Goal: Task Accomplishment & Management: Use online tool/utility

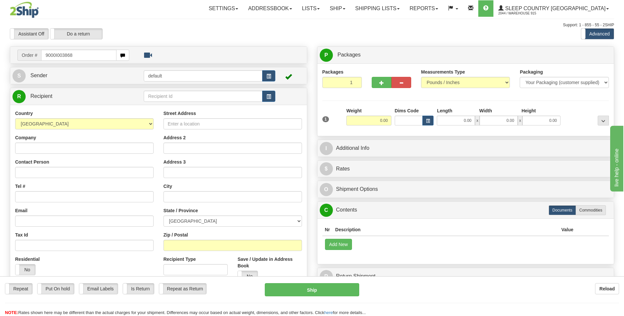
type input "9000I003868"
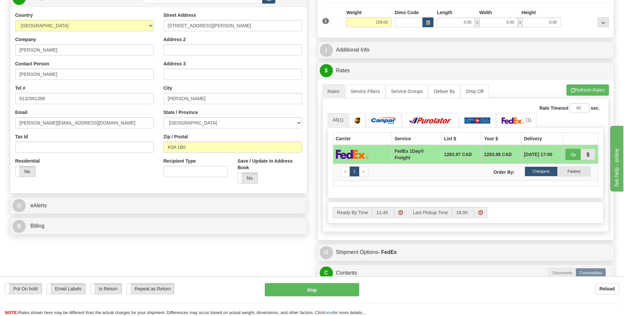
scroll to position [99, 0]
click at [513, 117] on link "(1)" at bounding box center [516, 120] width 40 height 14
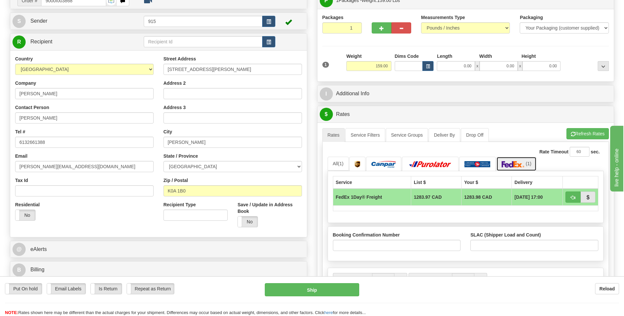
scroll to position [66, 0]
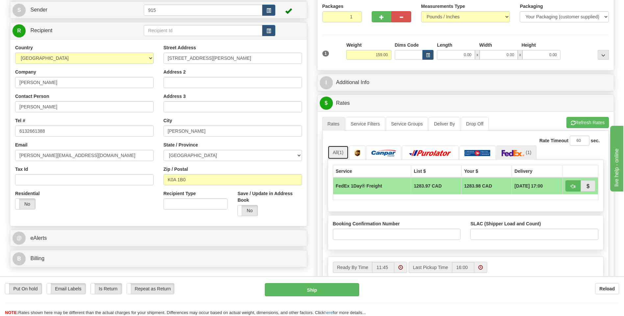
click at [335, 154] on link "All (1)" at bounding box center [337, 153] width 21 height 14
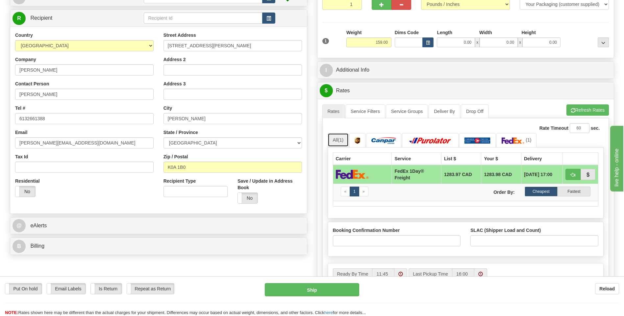
scroll to position [99, 0]
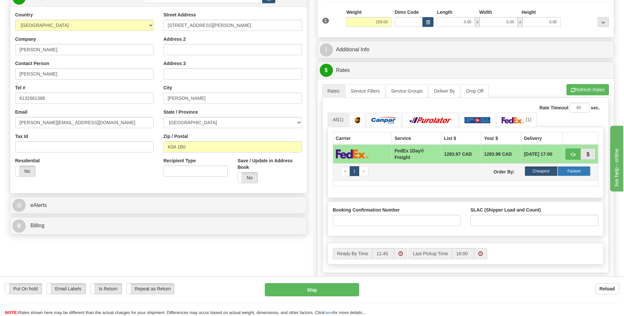
click at [580, 172] on label "Fastest" at bounding box center [573, 171] width 33 height 10
click at [538, 172] on label "Cheapest" at bounding box center [540, 171] width 33 height 10
click at [510, 119] on img at bounding box center [512, 120] width 23 height 7
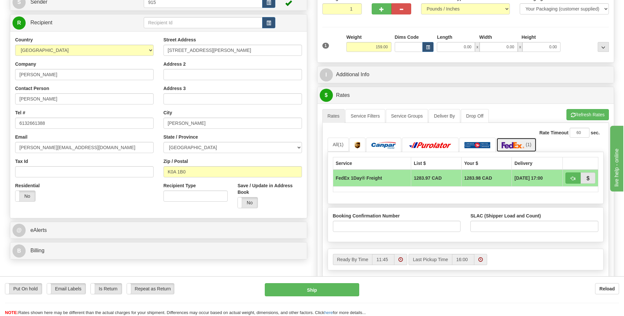
scroll to position [66, 0]
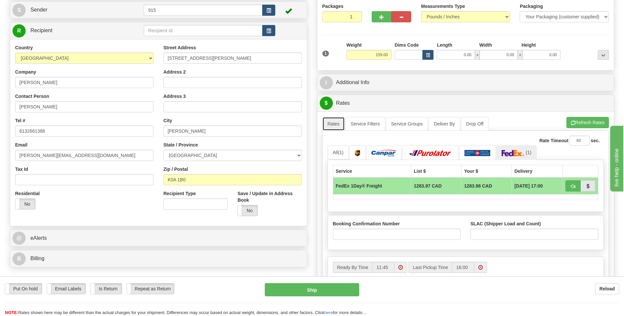
click at [334, 124] on link "Rates" at bounding box center [333, 124] width 23 height 14
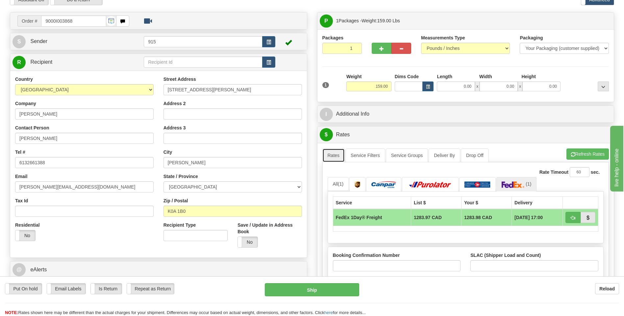
scroll to position [0, 0]
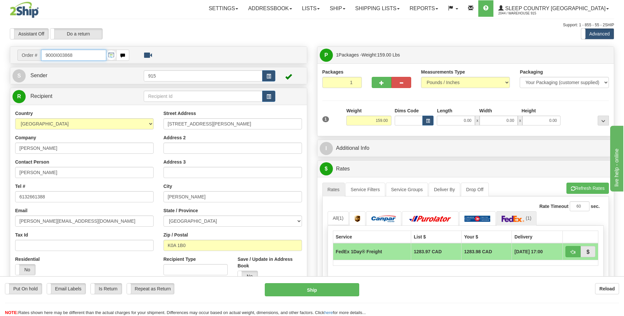
drag, startPoint x: 83, startPoint y: 54, endPoint x: -1, endPoint y: 79, distance: 87.9
click at [0, 79] on html "Training Course Close Toggle navigation Settings Shipping Preferences New Sende…" at bounding box center [312, 158] width 624 height 316
type input "9000I003868"
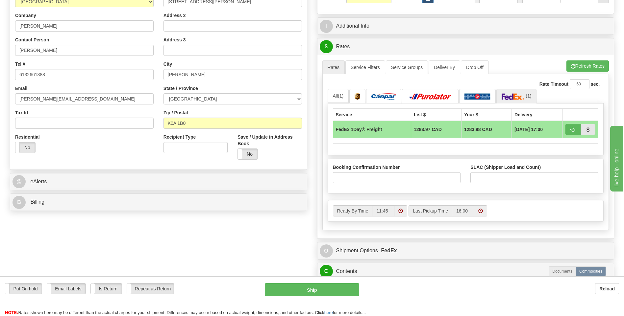
scroll to position [164, 0]
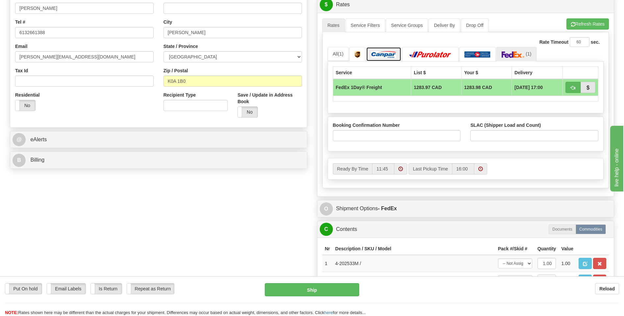
click at [373, 54] on img at bounding box center [383, 54] width 25 height 7
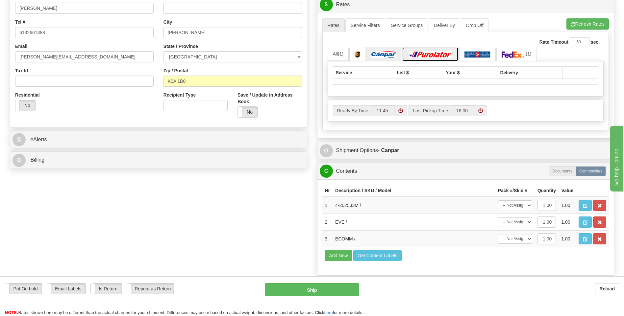
click at [428, 60] on link at bounding box center [430, 54] width 57 height 14
click at [505, 55] on img at bounding box center [512, 54] width 23 height 7
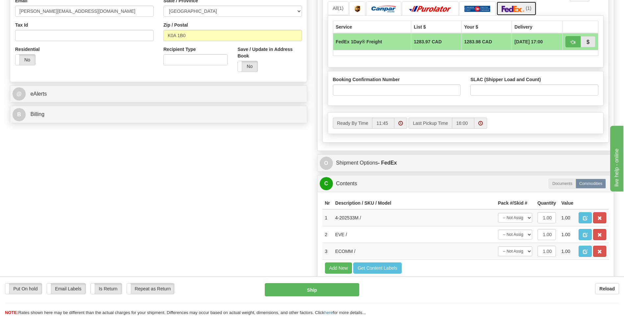
scroll to position [230, 0]
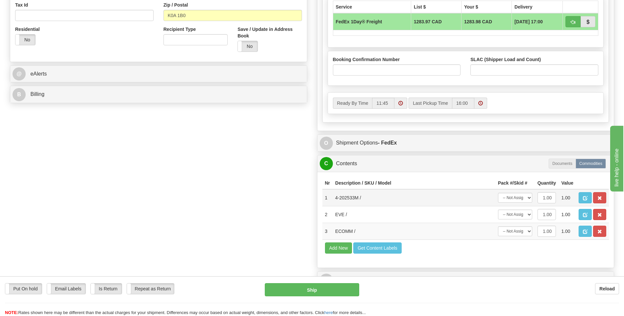
click at [532, 198] on td "-- Not Assigned -- Package 1" at bounding box center [514, 197] width 39 height 17
click at [528, 198] on select "-- Not Assigned -- Package 1" at bounding box center [515, 198] width 34 height 10
select select "0"
click at [498, 193] on select "-- Not Assigned -- Package 1" at bounding box center [515, 198] width 34 height 10
click at [529, 214] on select "-- Not Assigned -- Package 1" at bounding box center [515, 215] width 34 height 10
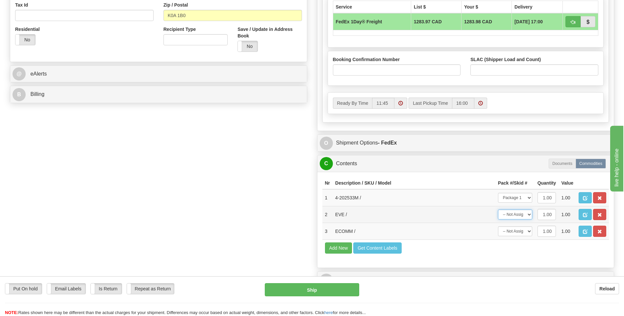
select select "0"
click at [498, 210] on select "-- Not Assigned -- Package 1" at bounding box center [515, 215] width 34 height 10
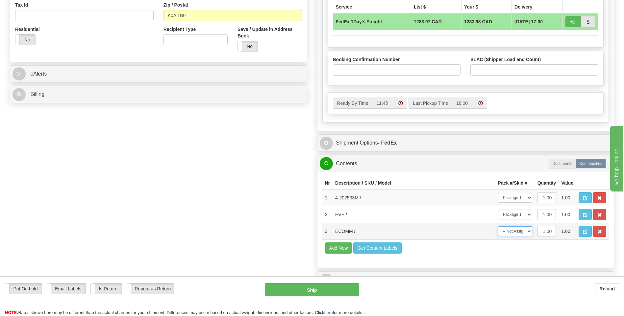
click at [528, 231] on select "-- Not Assigned -- Package 1" at bounding box center [515, 232] width 34 height 10
select select "0"
click at [498, 227] on select "-- Not Assigned -- Package 1" at bounding box center [515, 232] width 34 height 10
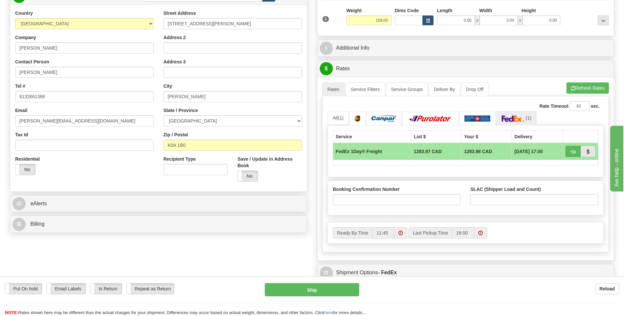
scroll to position [99, 0]
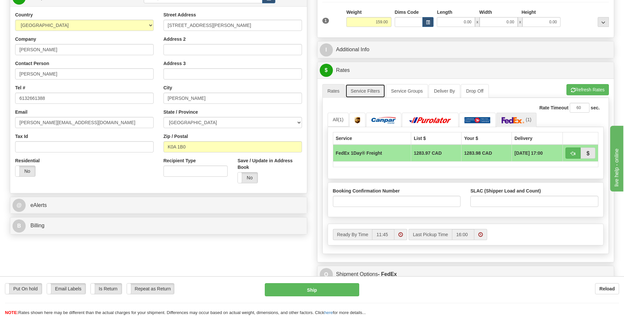
click at [359, 90] on link "Service Filters" at bounding box center [365, 91] width 40 height 14
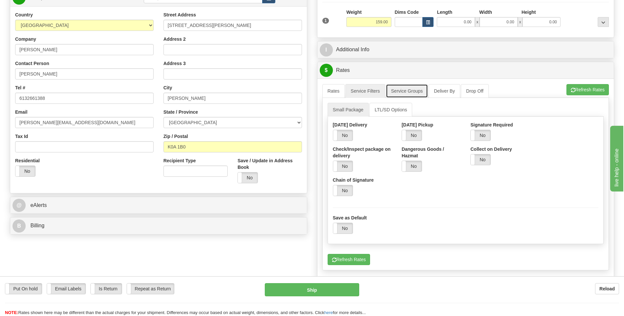
click at [394, 87] on link "Service Groups" at bounding box center [407, 91] width 42 height 14
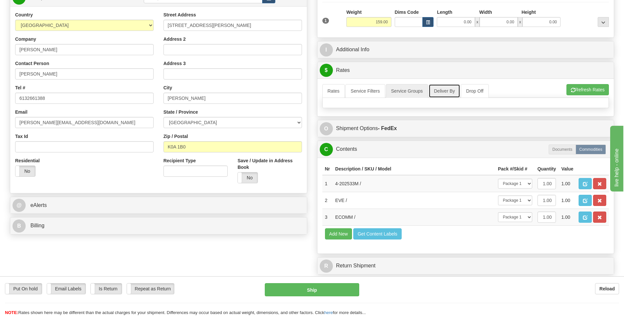
click at [448, 93] on link "Deliver By" at bounding box center [444, 91] width 32 height 14
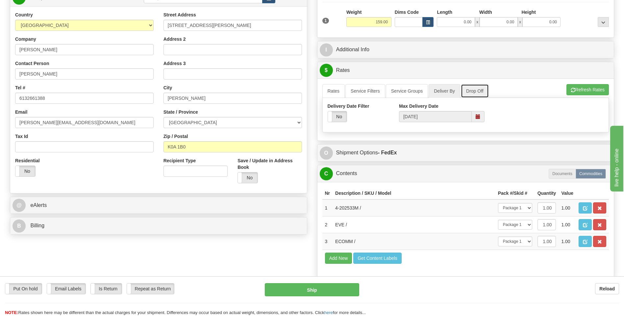
click at [468, 89] on link "Drop Off" at bounding box center [475, 91] width 28 height 14
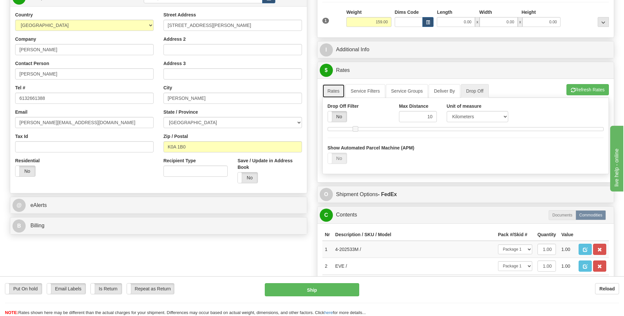
click at [334, 94] on link "Rates" at bounding box center [333, 91] width 23 height 14
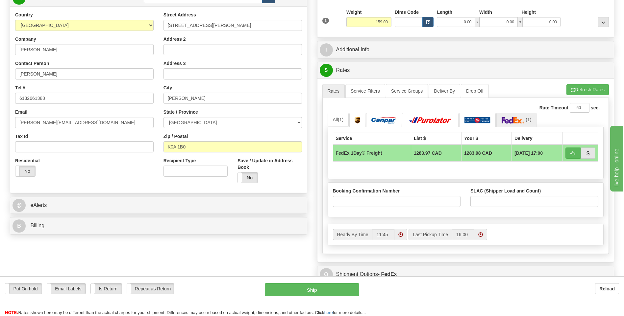
click at [363, 158] on td "FedEx 1Day® Freight" at bounding box center [372, 153] width 78 height 17
drag, startPoint x: 363, startPoint y: 158, endPoint x: 412, endPoint y: 188, distance: 57.4
click at [412, 188] on div "Booking Confirmation Number" at bounding box center [397, 197] width 128 height 19
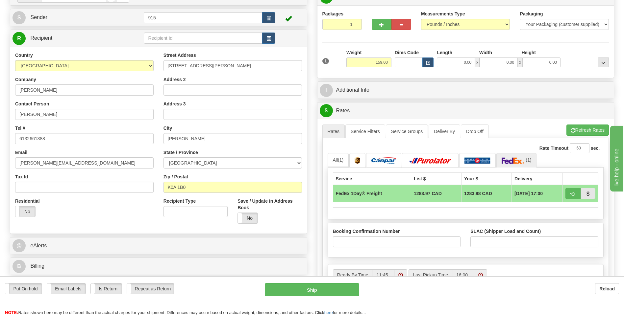
scroll to position [0, 0]
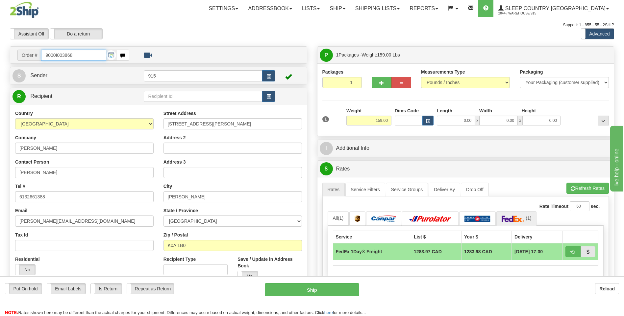
drag, startPoint x: 81, startPoint y: 58, endPoint x: -1, endPoint y: 51, distance: 82.5
click at [0, 51] on html "Training Course Close Toggle navigation Settings Shipping Preferences New Sende…" at bounding box center [312, 158] width 624 height 316
type input "9000H998411"
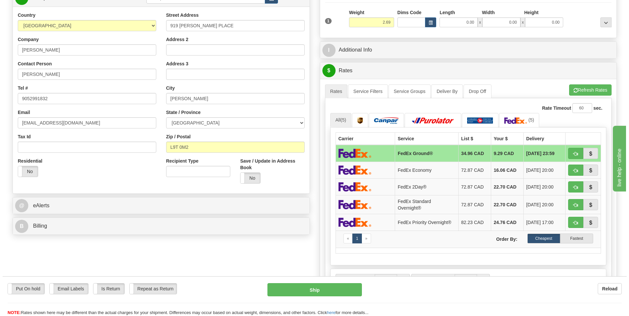
scroll to position [99, 0]
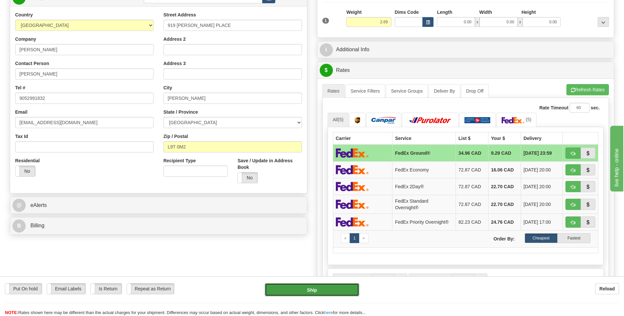
click at [325, 292] on button "Ship" at bounding box center [312, 289] width 94 height 13
type input "92"
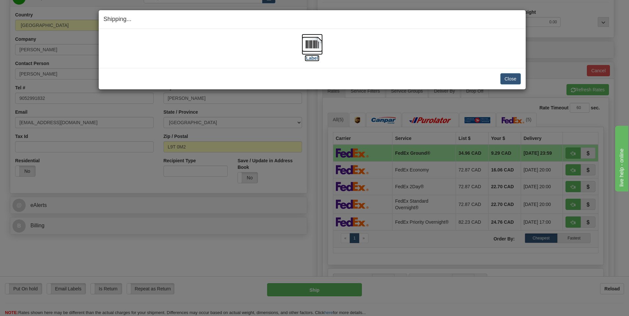
click at [313, 42] on img at bounding box center [311, 44] width 21 height 21
click at [511, 79] on button "Close" at bounding box center [510, 78] width 20 height 11
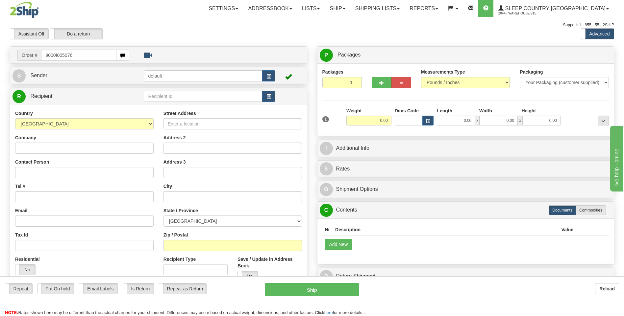
type input "9000I005076"
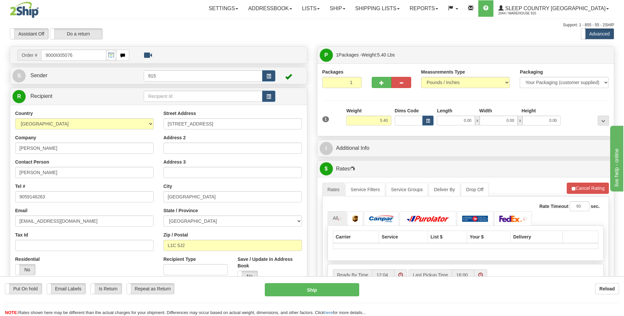
scroll to position [33, 0]
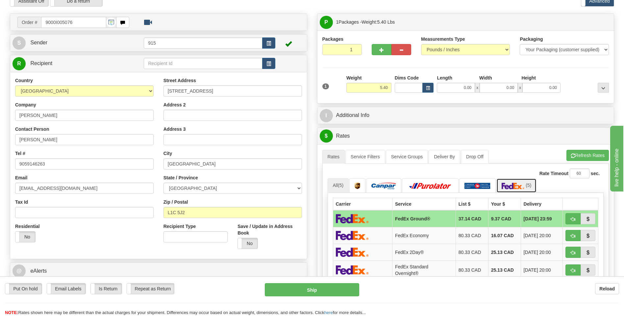
click at [517, 188] on img at bounding box center [512, 186] width 23 height 7
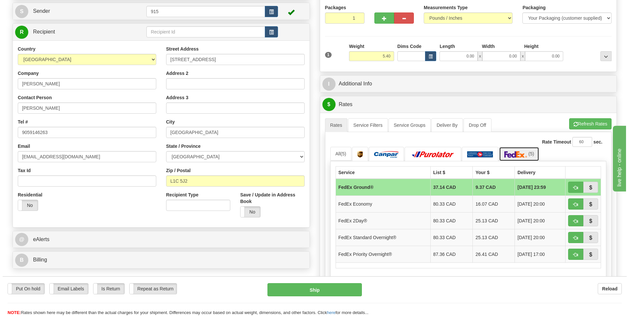
scroll to position [99, 0]
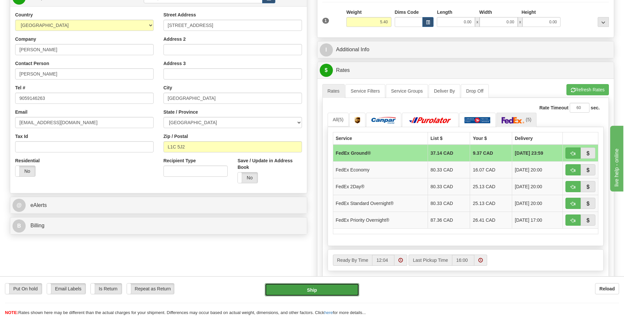
click at [334, 291] on button "Ship" at bounding box center [312, 289] width 94 height 13
type input "92"
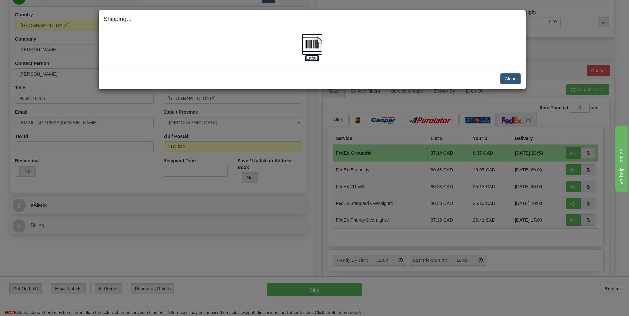
click at [311, 47] on img at bounding box center [311, 44] width 21 height 21
click at [512, 80] on button "Close" at bounding box center [510, 78] width 20 height 11
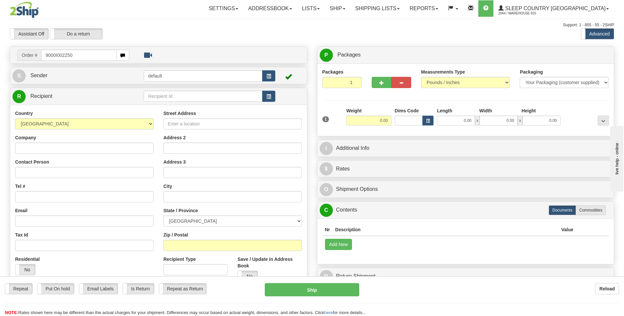
type input "9000I002250"
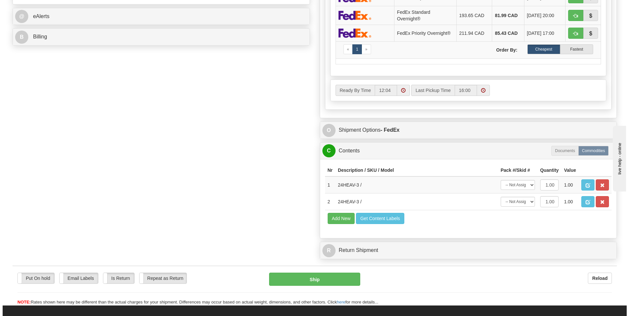
scroll to position [296, 0]
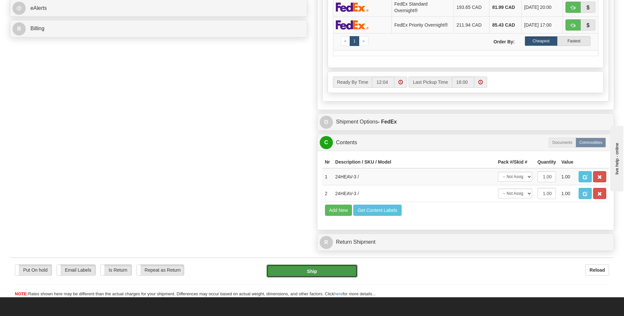
click at [311, 272] on button "Ship" at bounding box center [311, 271] width 91 height 13
type input "92"
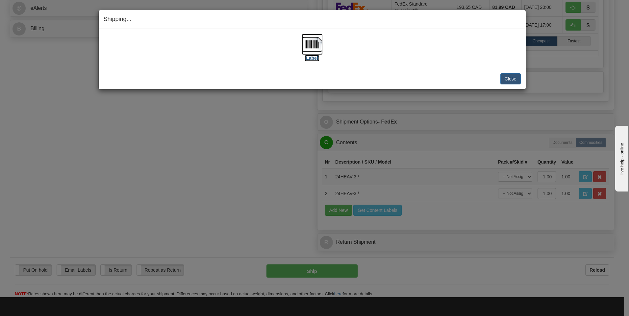
click at [312, 46] on img at bounding box center [311, 44] width 21 height 21
click at [512, 79] on button "Close" at bounding box center [510, 78] width 20 height 11
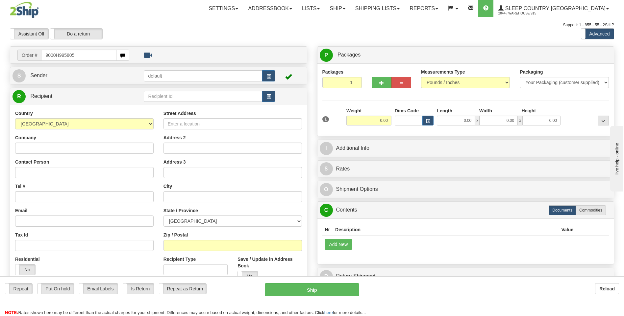
type input "9000H995805"
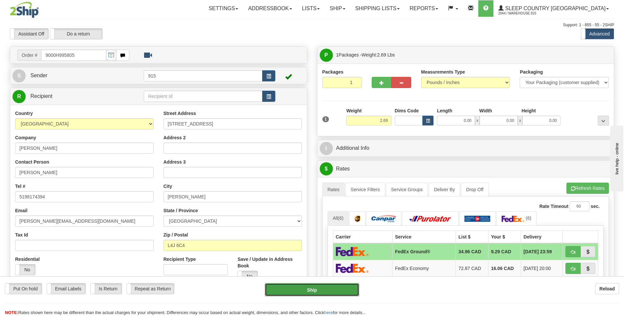
click at [286, 291] on button "Ship" at bounding box center [312, 289] width 94 height 13
type input "92"
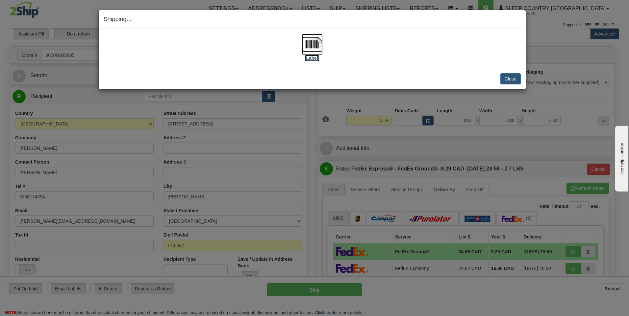
click at [311, 49] on img at bounding box center [311, 44] width 21 height 21
click at [504, 77] on button "Close" at bounding box center [510, 78] width 20 height 11
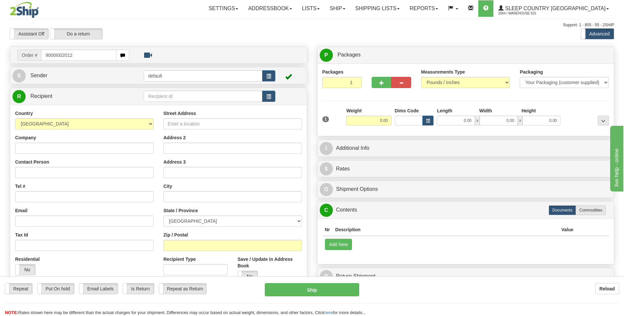
type input "9000I002012"
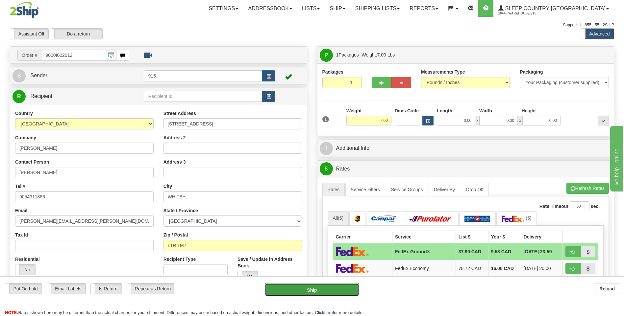
click at [342, 291] on button "Ship" at bounding box center [312, 289] width 94 height 13
type input "92"
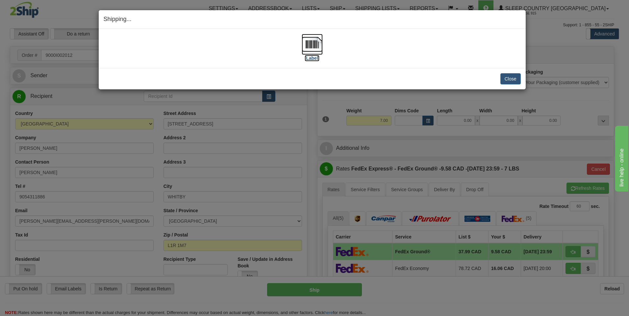
click at [312, 47] on img at bounding box center [311, 44] width 21 height 21
drag, startPoint x: 505, startPoint y: 81, endPoint x: 487, endPoint y: 90, distance: 20.4
click at [505, 81] on button "Close" at bounding box center [510, 78] width 20 height 11
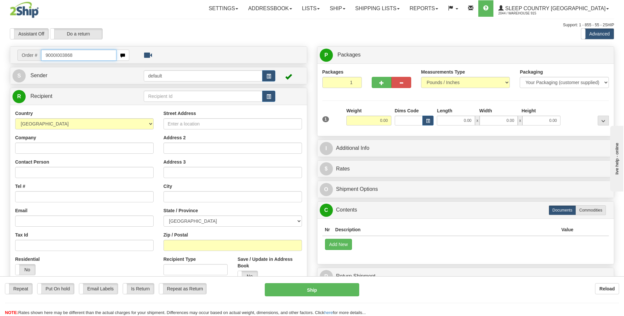
type input "9000I003868"
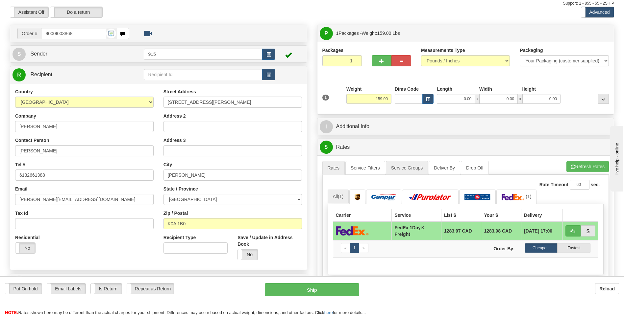
scroll to position [33, 0]
